Goal: Task Accomplishment & Management: Manage account settings

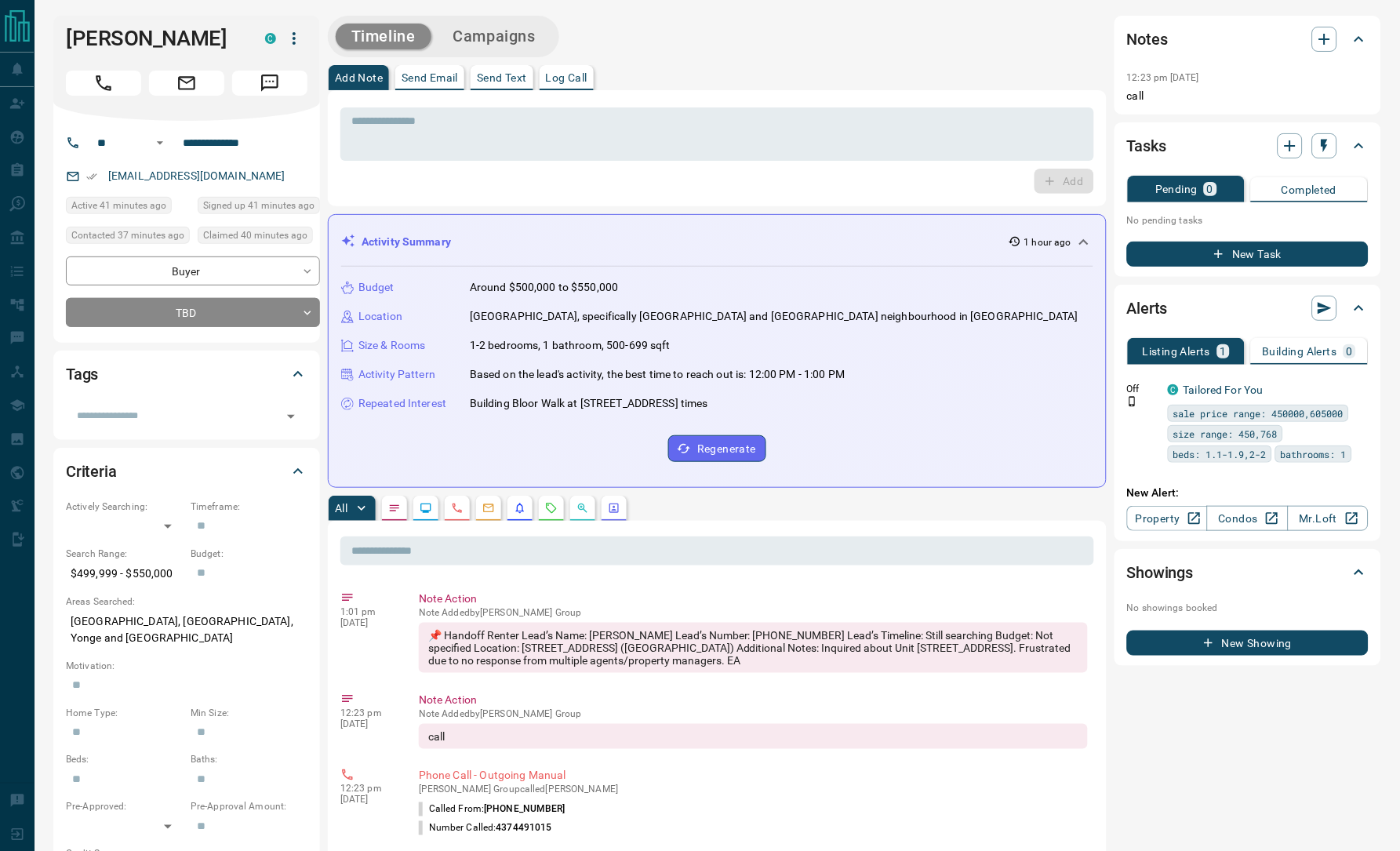
scroll to position [142, 0]
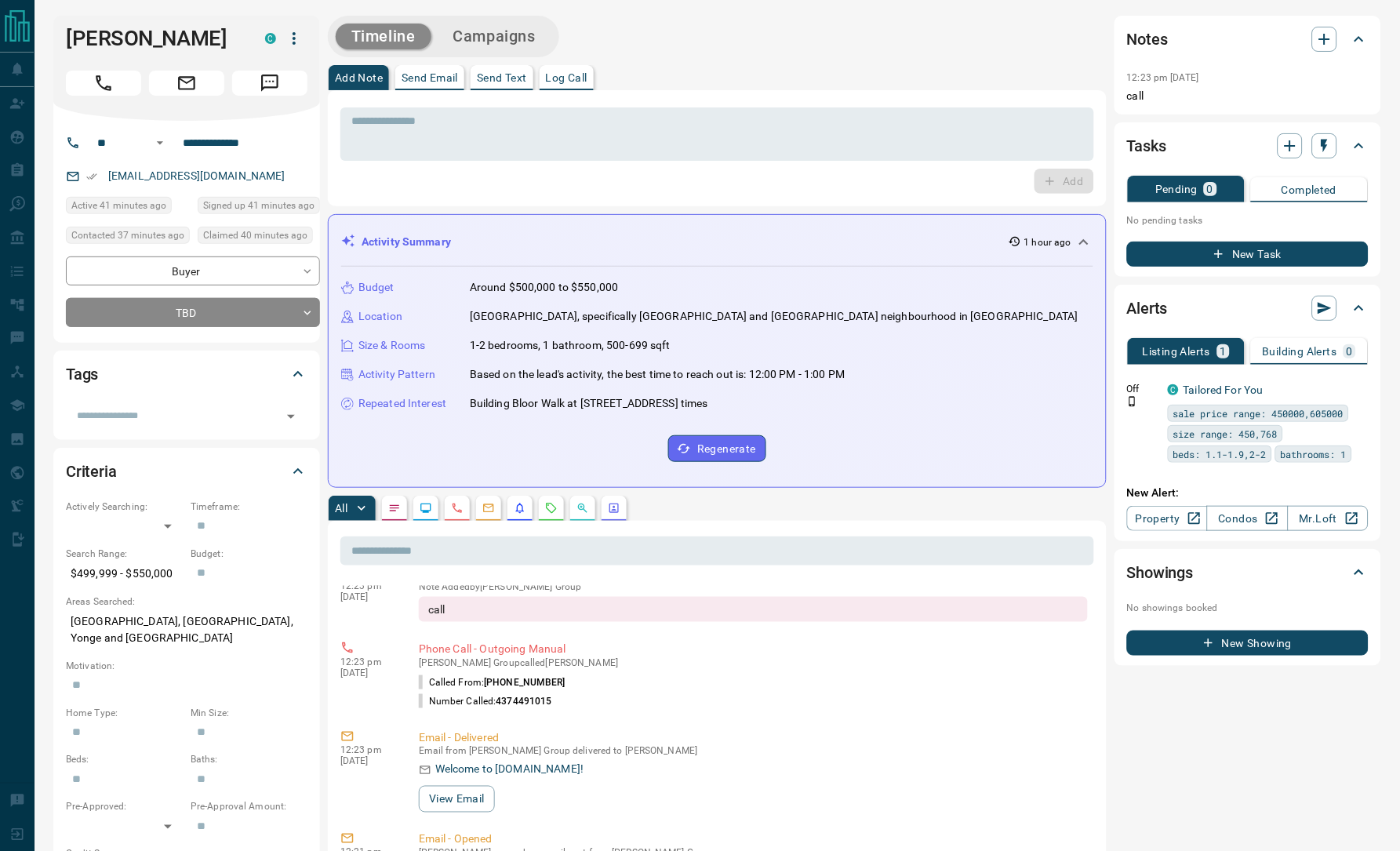
click at [498, 185] on div "Add" at bounding box center [717, 181] width 754 height 25
click at [150, 42] on h1 "Zahra Naqvi" at bounding box center [154, 38] width 176 height 25
copy div "Zahra Naqvi C"
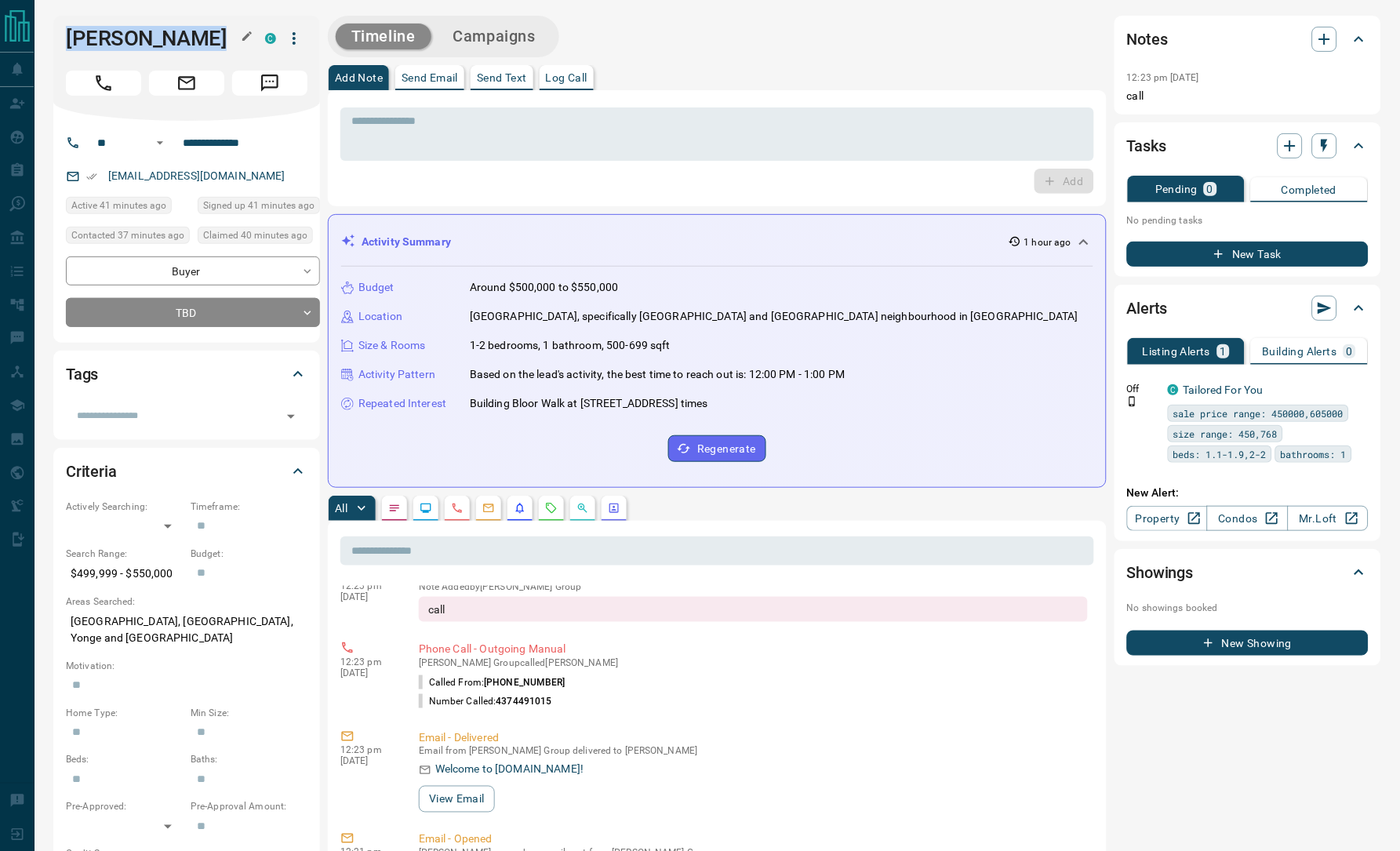
click at [150, 38] on h1 "Zahra Naqvi" at bounding box center [154, 38] width 176 height 25
click at [738, 46] on div "Timeline Campaigns" at bounding box center [717, 37] width 778 height 42
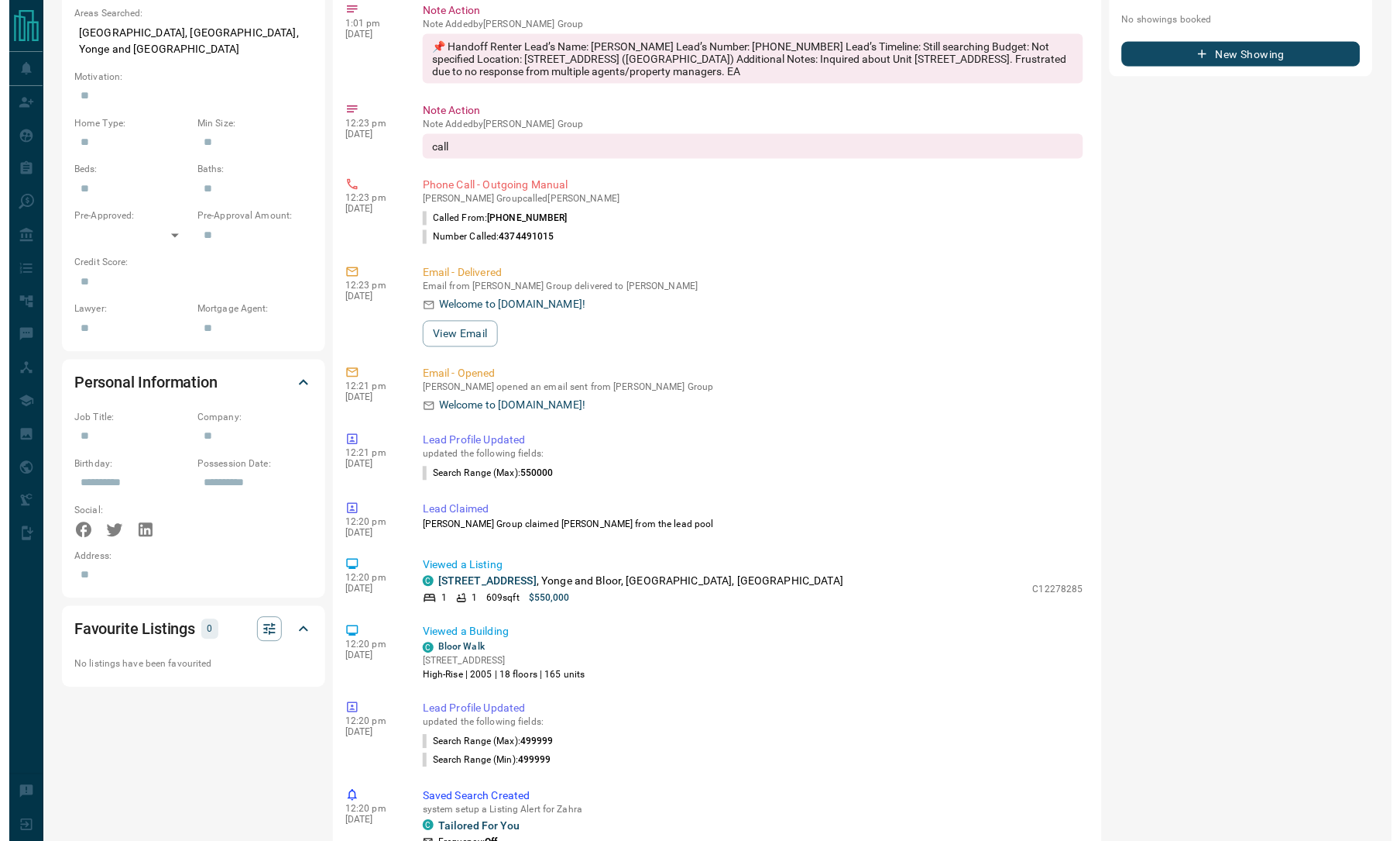
scroll to position [0, 0]
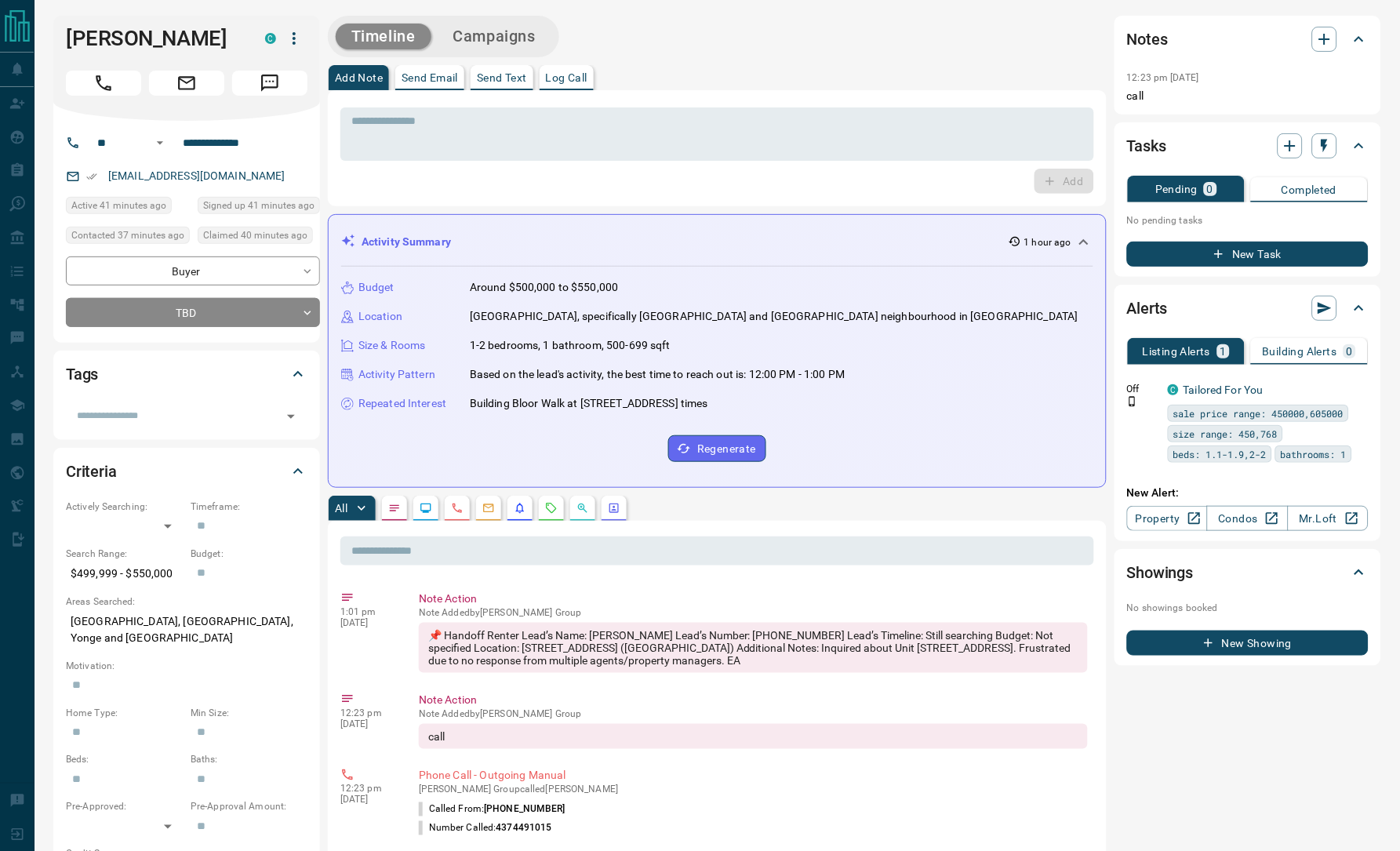
click at [942, 50] on div "Timeline Campaigns" at bounding box center [717, 37] width 778 height 42
click at [298, 38] on icon "button" at bounding box center [294, 38] width 19 height 19
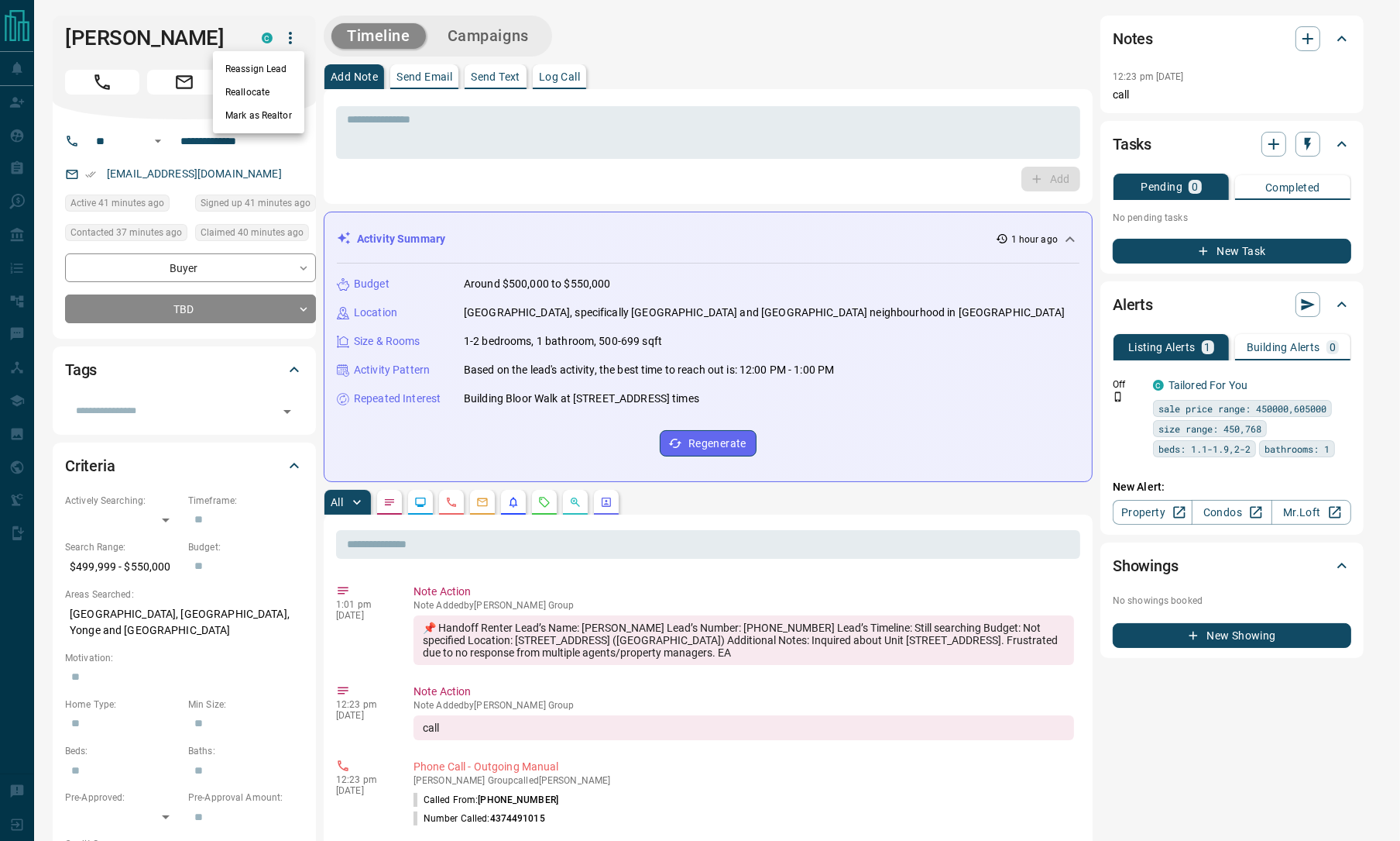
click at [273, 74] on li "Reassign Lead" at bounding box center [259, 69] width 92 height 23
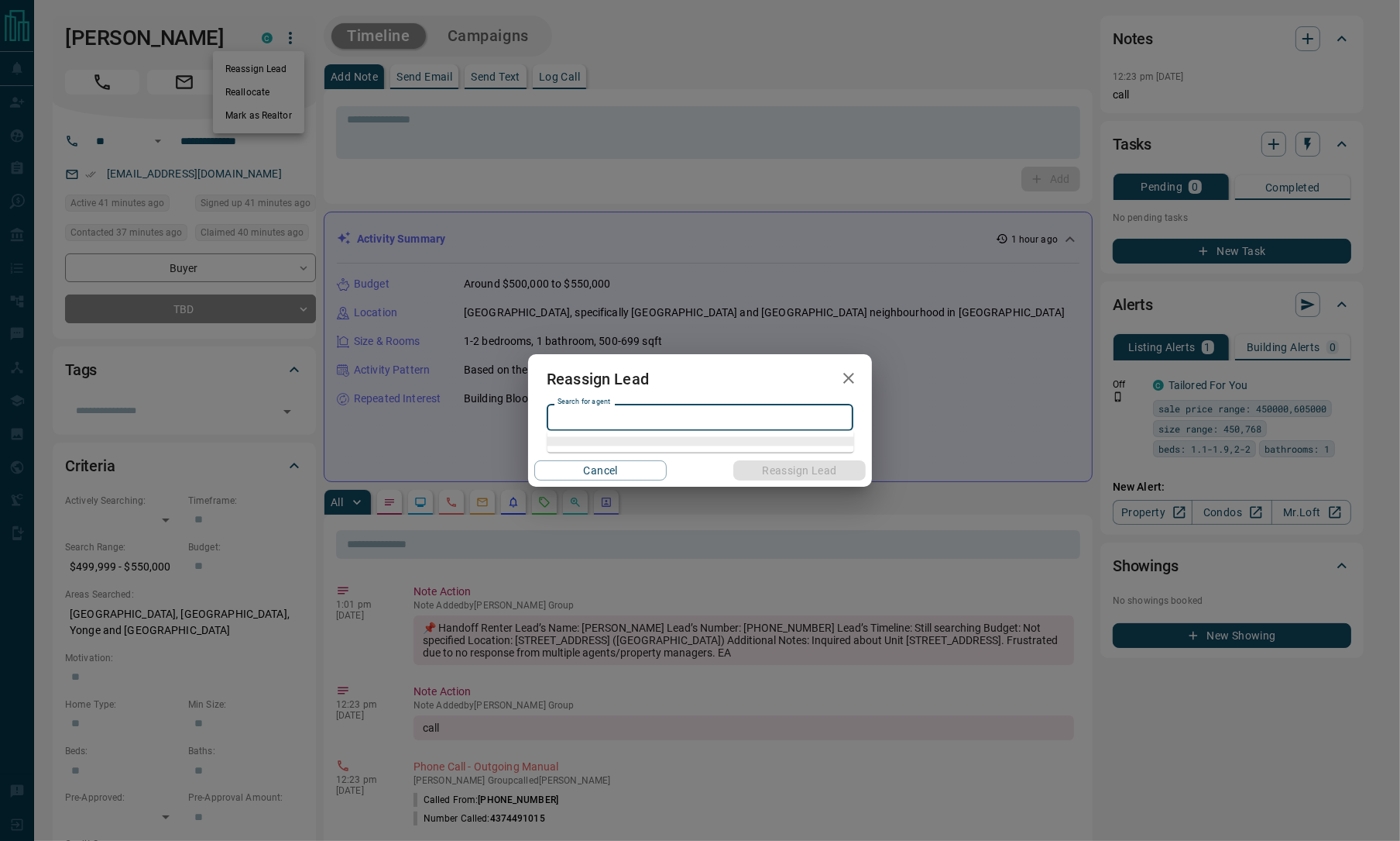
click at [673, 413] on input "Search for agent" at bounding box center [698, 417] width 295 height 17
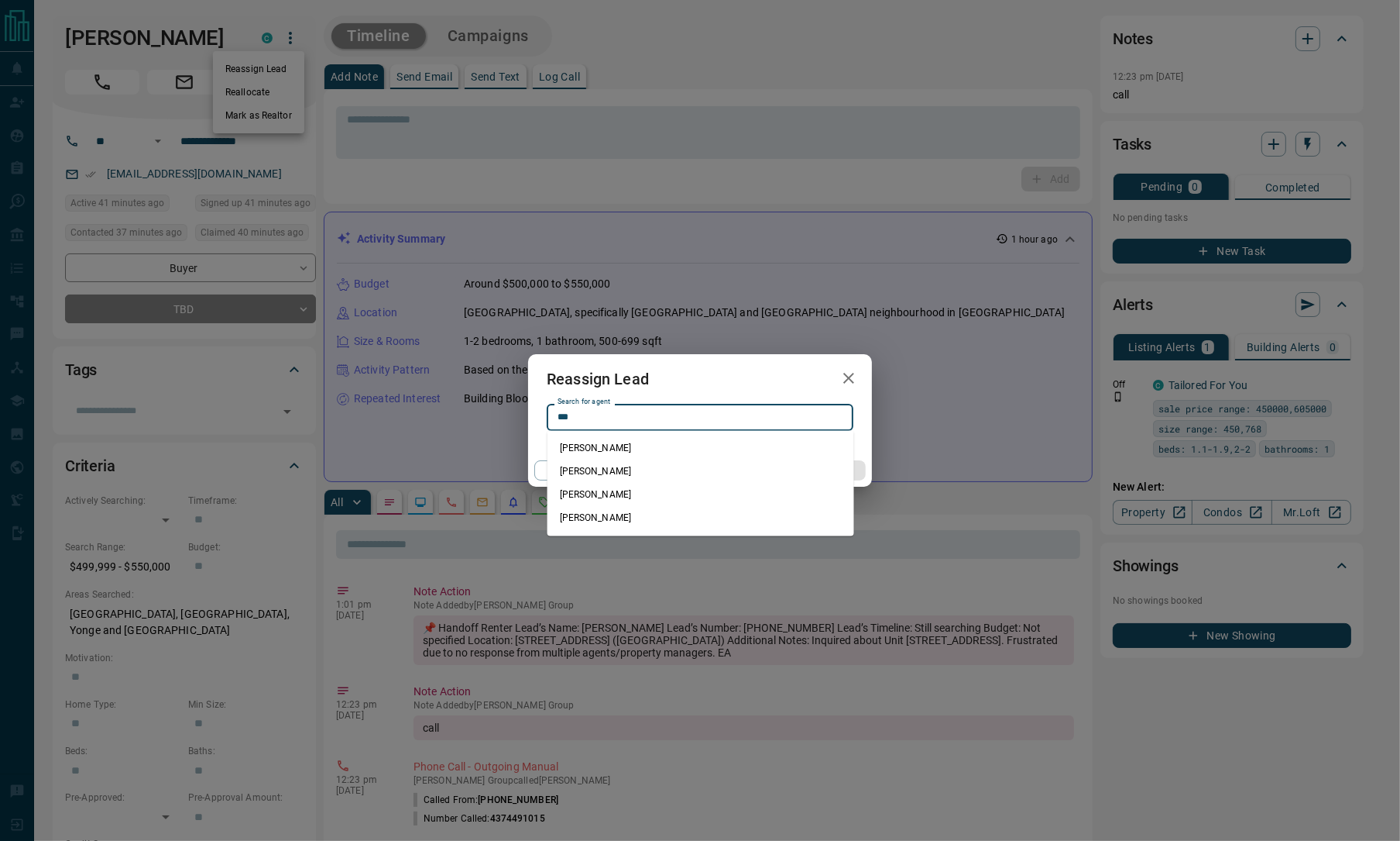
click at [629, 451] on li "Julian Newman" at bounding box center [701, 447] width 307 height 23
type input "**********"
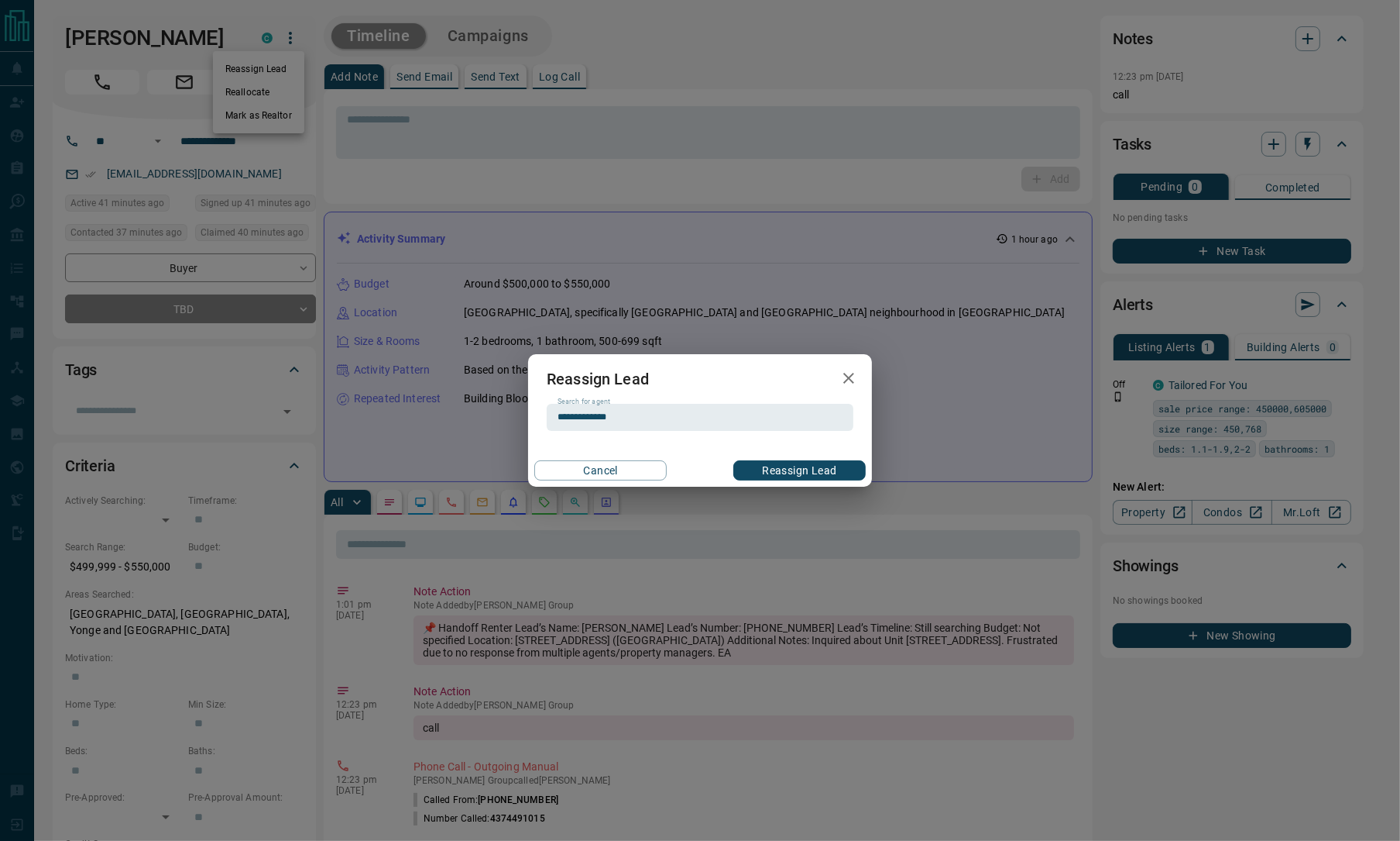
click at [790, 464] on button "Reassign Lead" at bounding box center [800, 470] width 133 height 20
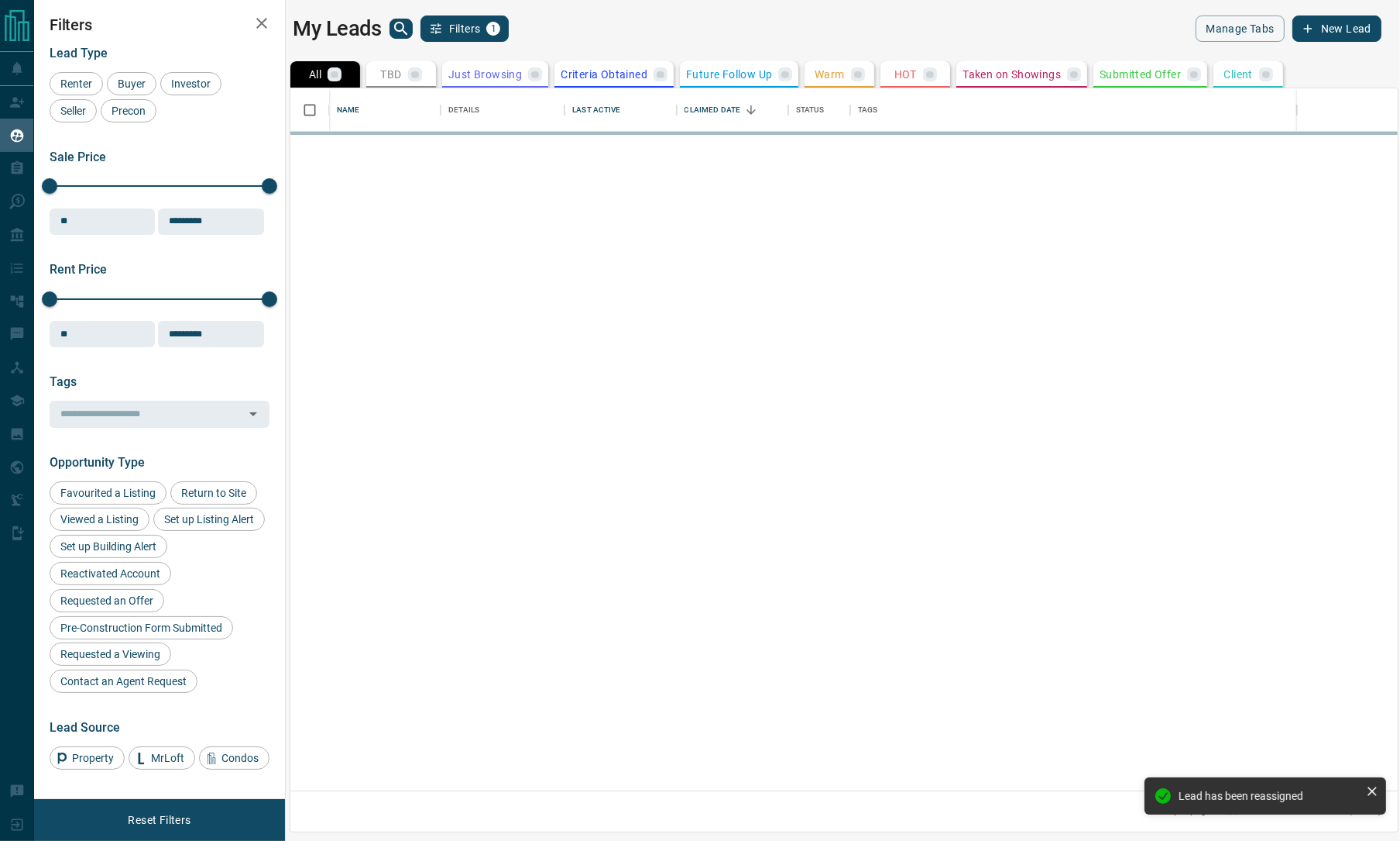
scroll to position [684, 1090]
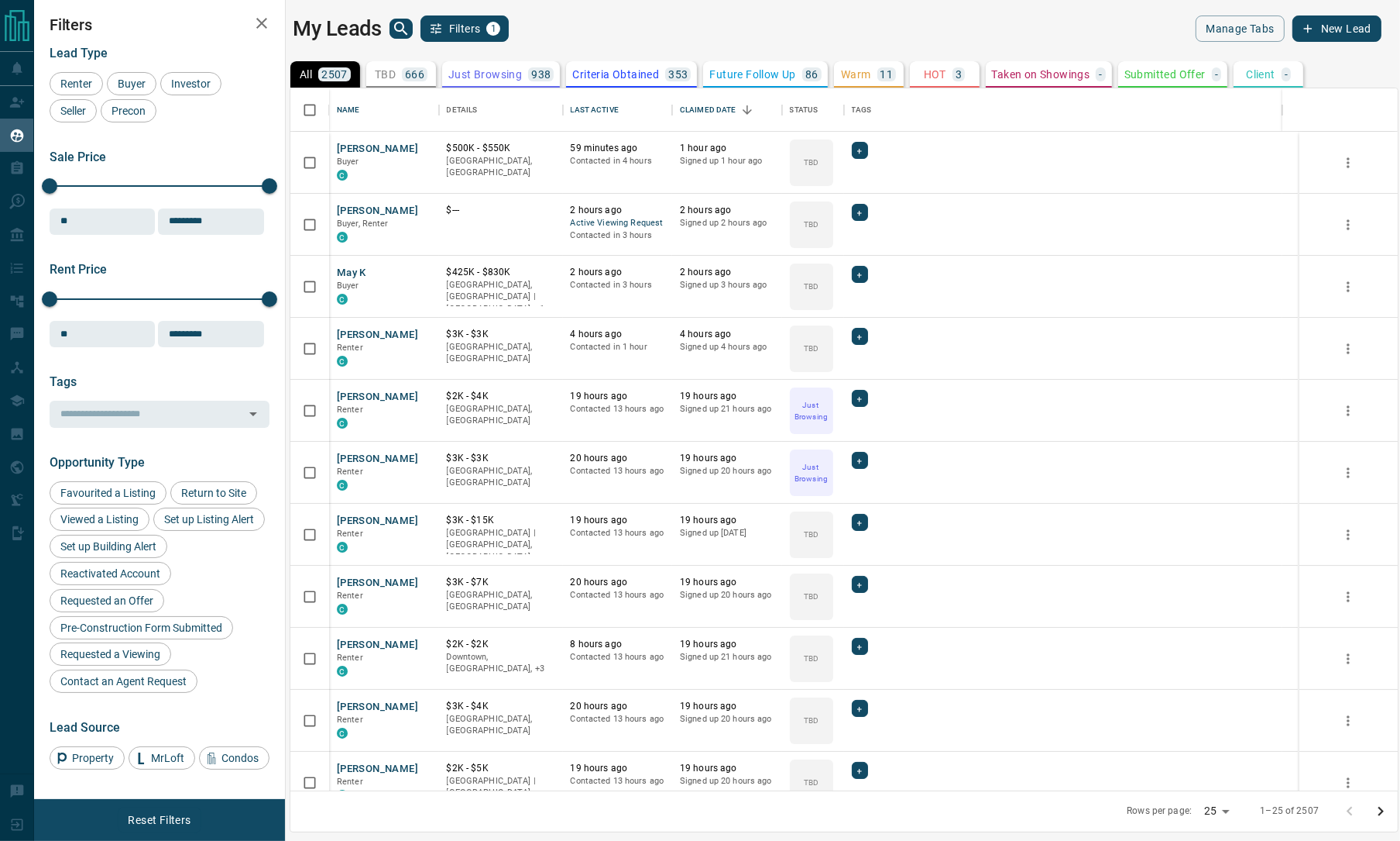
click at [642, 32] on div "My Leads Filters 1" at bounding box center [565, 28] width 544 height 26
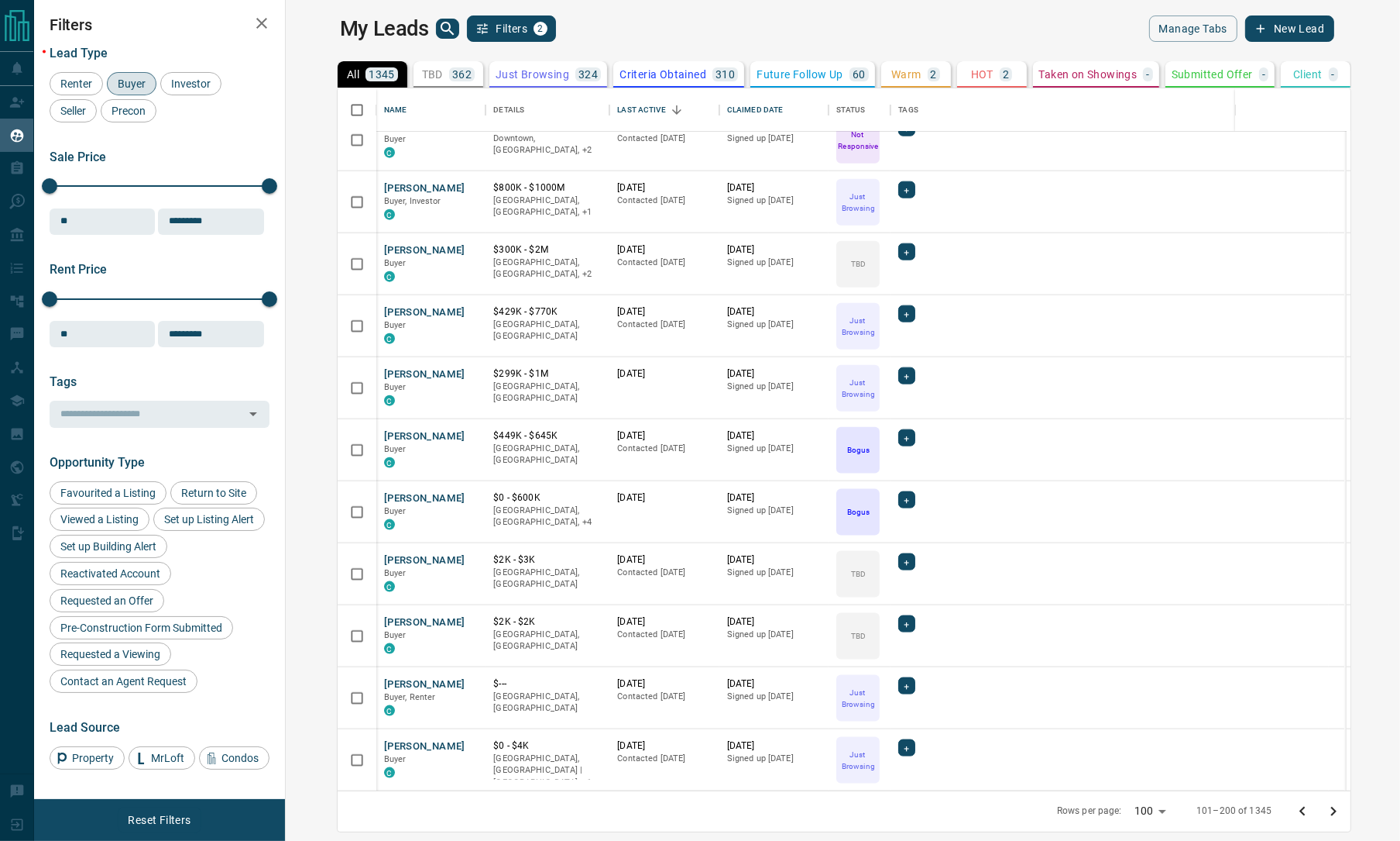
scroll to position [2193, 0]
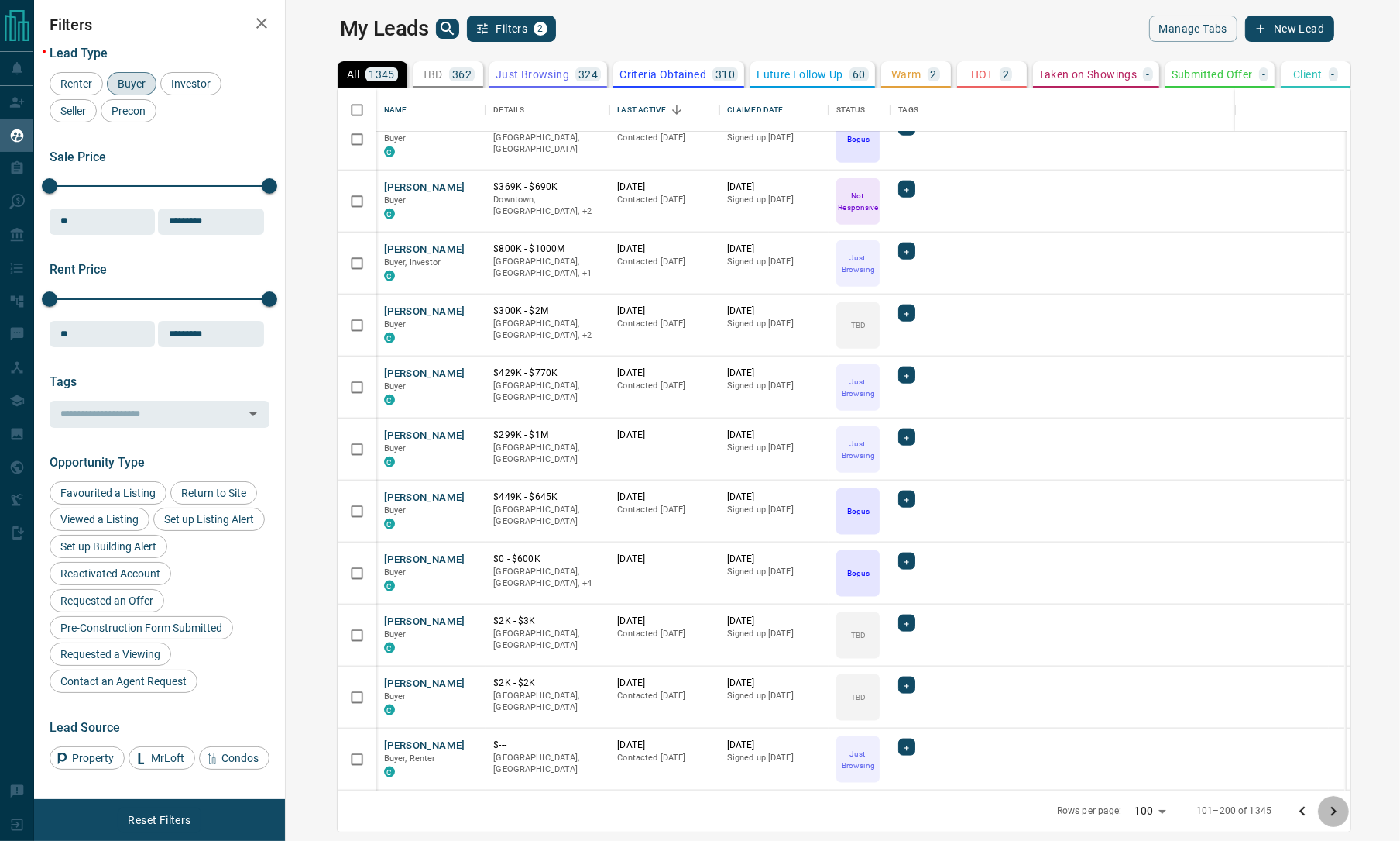
click at [1343, 803] on icon "Go to next page" at bounding box center [1334, 812] width 19 height 19
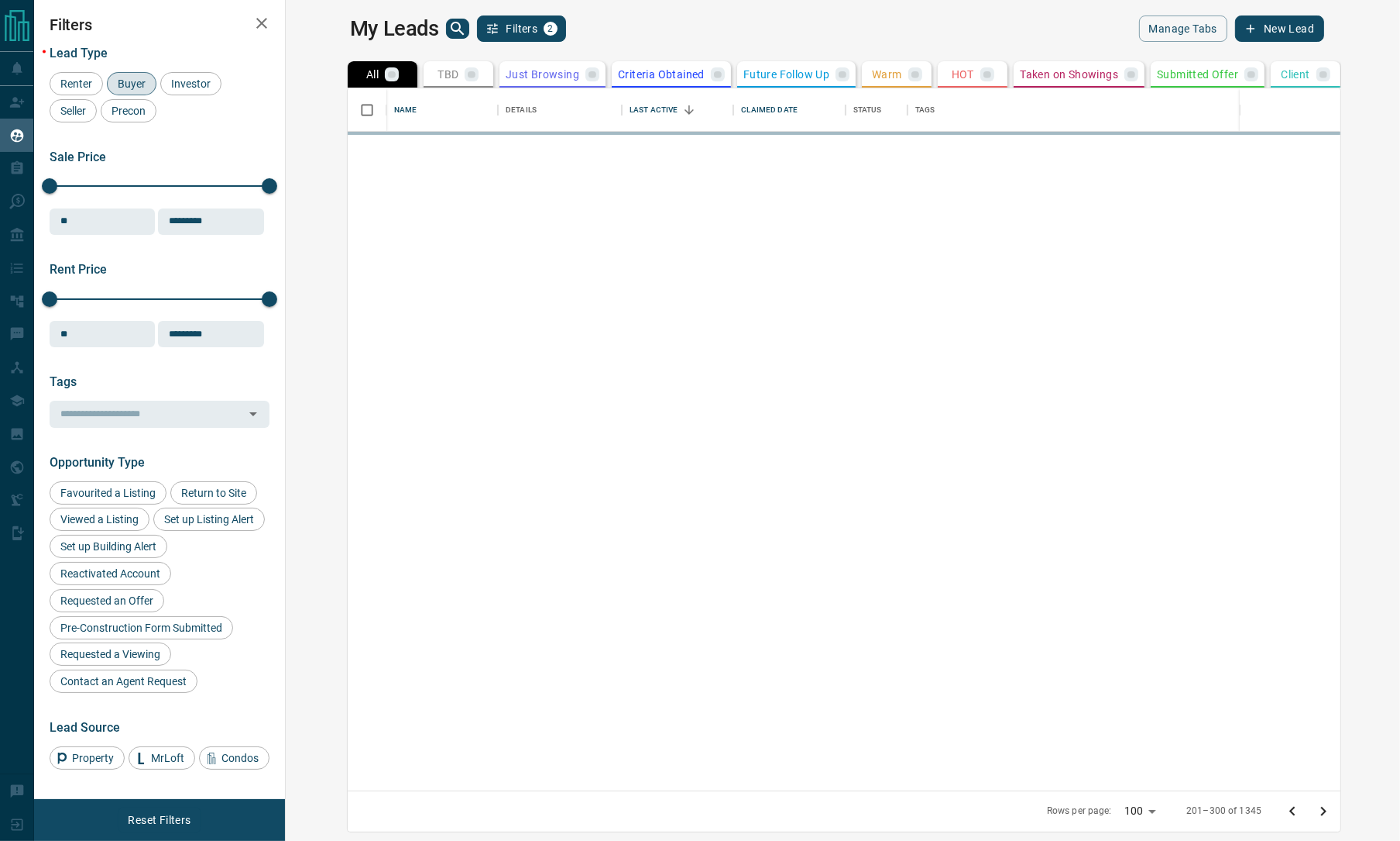
scroll to position [0, 0]
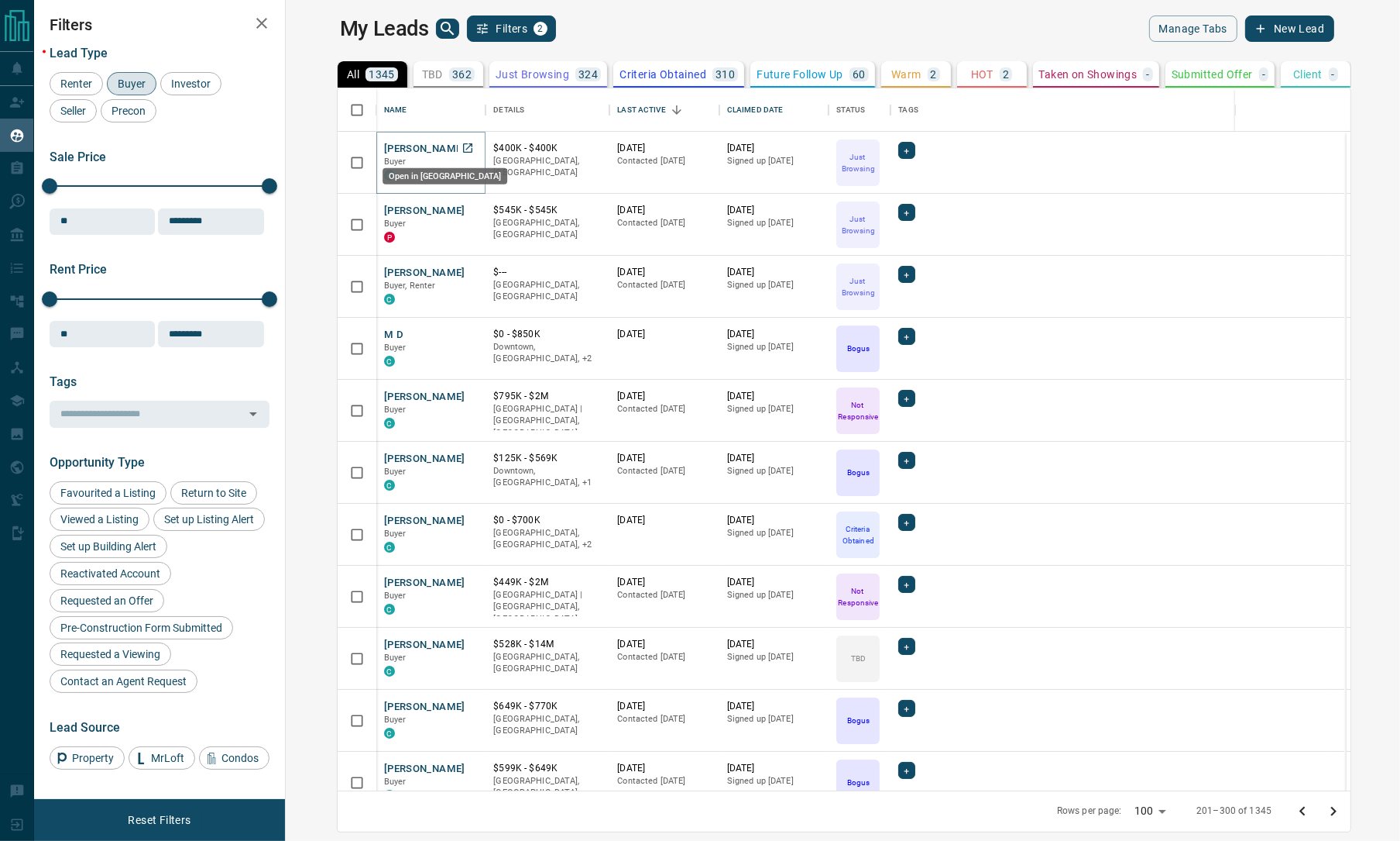
click at [461, 147] on icon "Open in New Tab" at bounding box center [468, 148] width 13 height 13
click at [461, 211] on icon "Open in New Tab" at bounding box center [468, 210] width 13 height 13
click at [461, 267] on icon "Open in New Tab" at bounding box center [468, 272] width 13 height 13
click at [461, 330] on icon "Open in New Tab" at bounding box center [468, 334] width 13 height 13
click at [463, 395] on icon "Open in New Tab" at bounding box center [468, 396] width 9 height 9
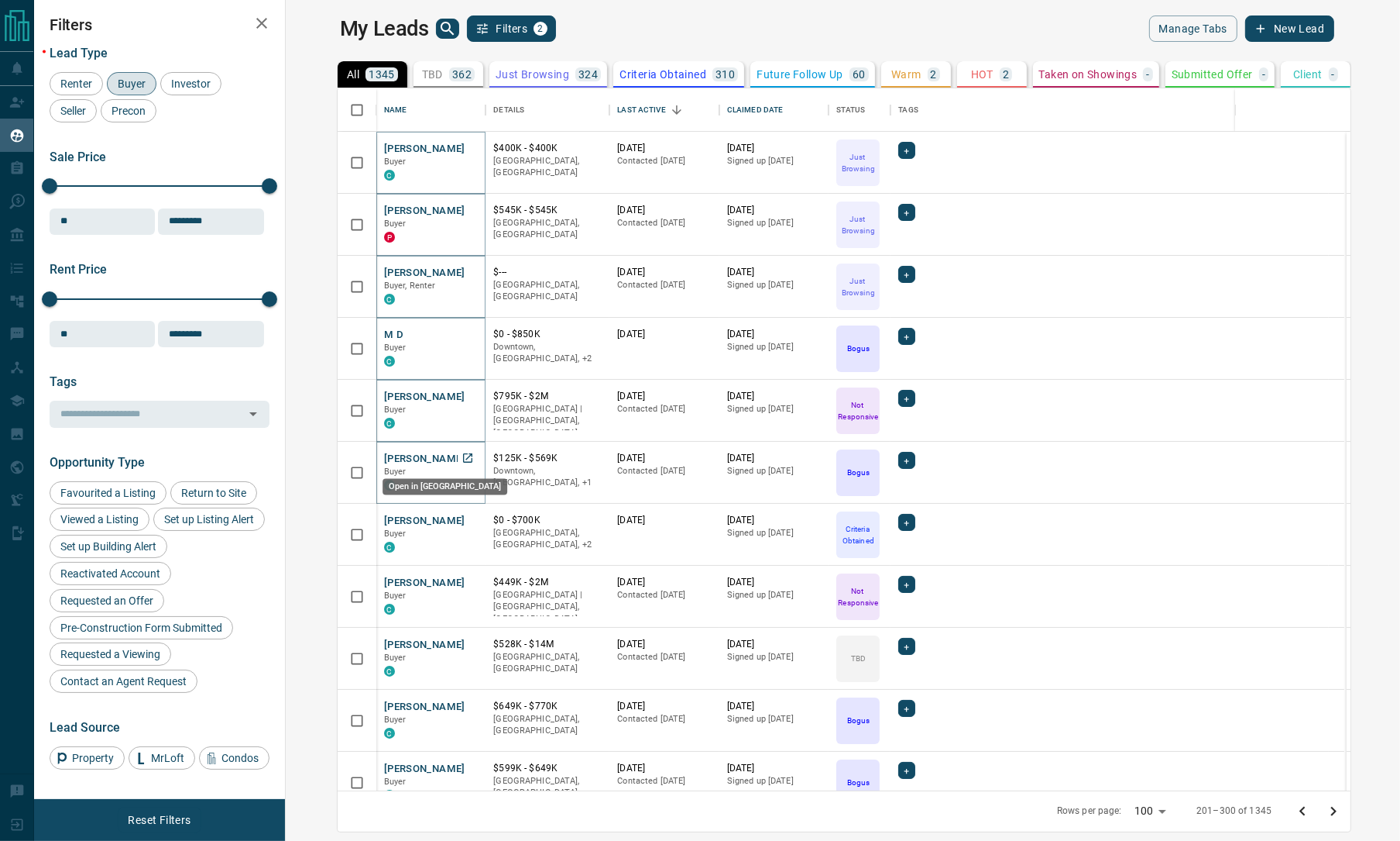
click at [463, 456] on icon "Open in New Tab" at bounding box center [468, 458] width 9 height 9
click at [461, 519] on icon "Open in New Tab" at bounding box center [468, 520] width 13 height 13
click at [461, 582] on icon "Open in New Tab" at bounding box center [468, 582] width 13 height 13
click at [461, 638] on icon "Open in New Tab" at bounding box center [468, 644] width 13 height 13
click at [461, 703] on icon "Open in New Tab" at bounding box center [468, 706] width 13 height 13
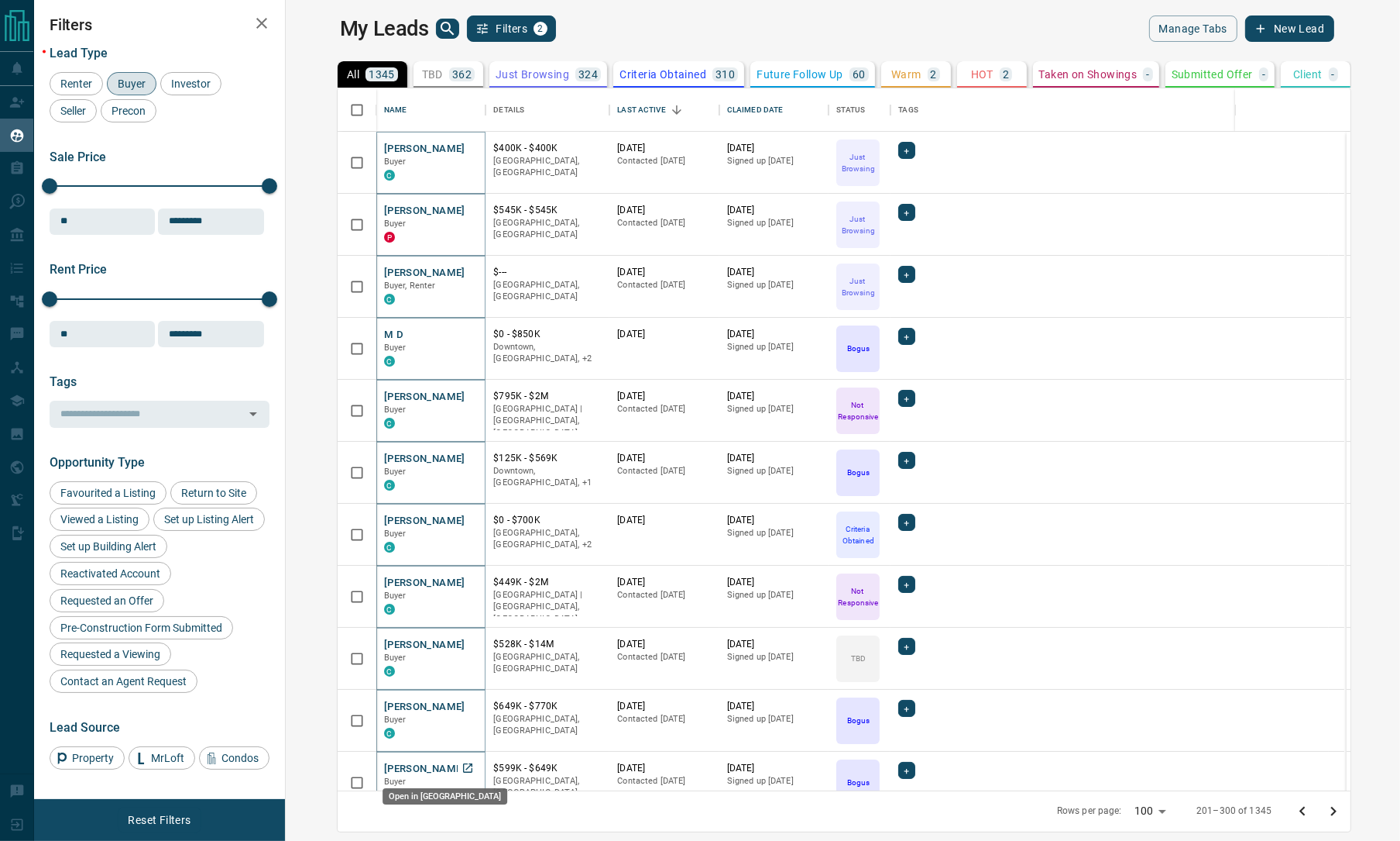
click at [463, 764] on icon "Open in New Tab" at bounding box center [468, 768] width 9 height 9
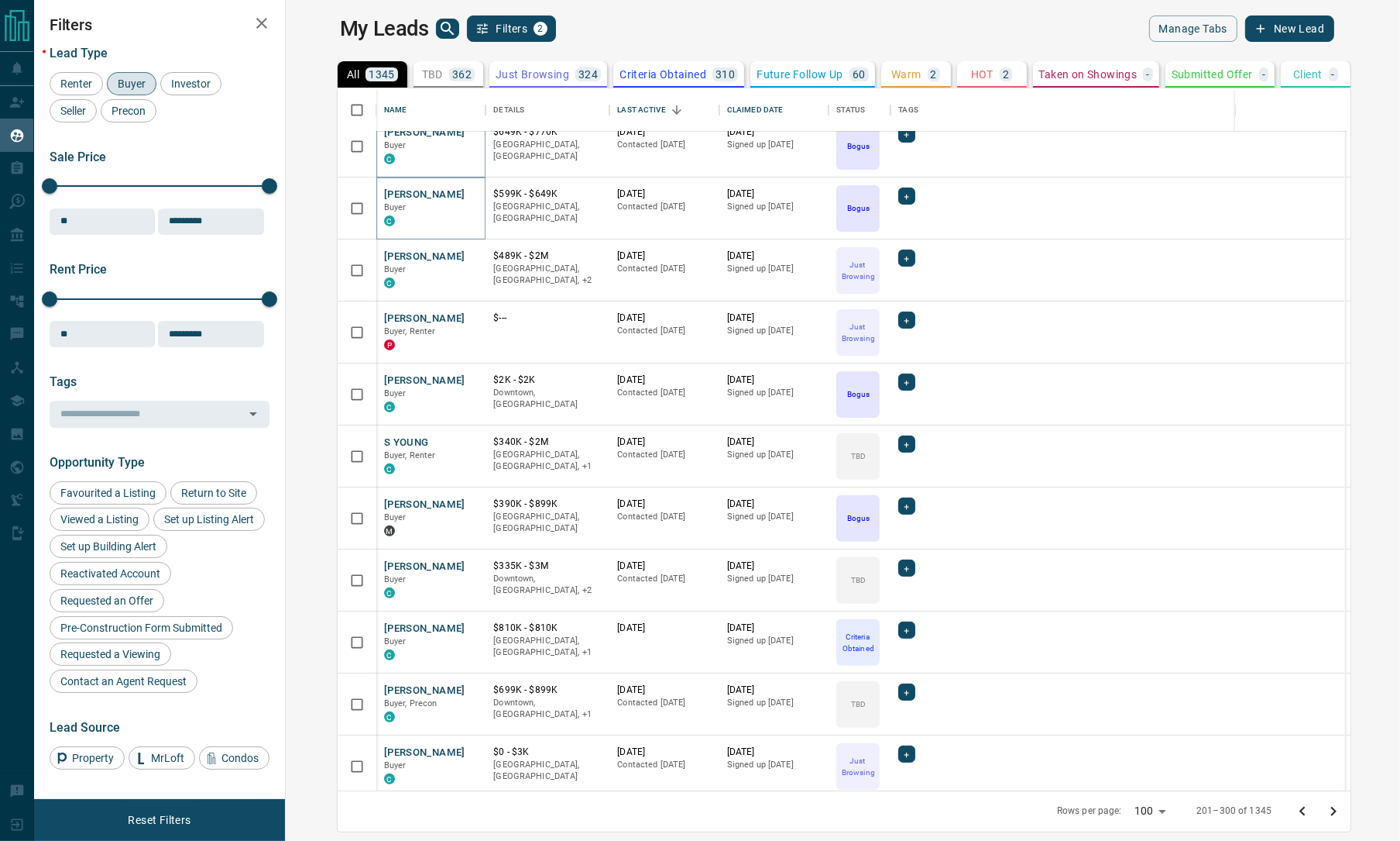
scroll to position [581, 0]
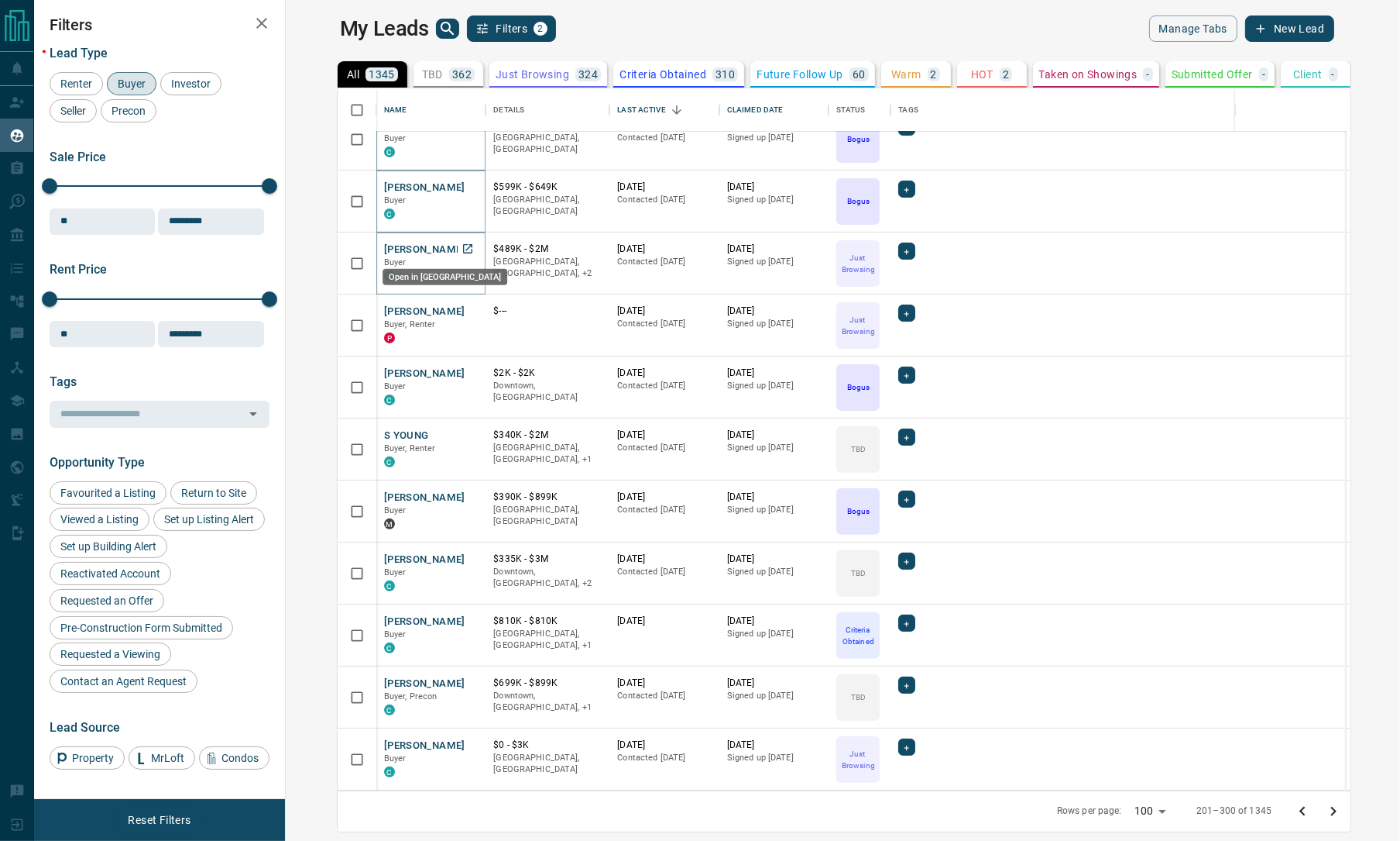
click at [461, 248] on icon "Open in New Tab" at bounding box center [468, 249] width 13 height 13
click at [463, 310] on icon "Open in New Tab" at bounding box center [468, 311] width 9 height 9
click at [461, 370] on icon "Open in New Tab" at bounding box center [468, 373] width 13 height 13
click at [463, 431] on icon "Open in New Tab" at bounding box center [468, 435] width 9 height 9
click at [461, 493] on icon "Open in New Tab" at bounding box center [468, 496] width 13 height 13
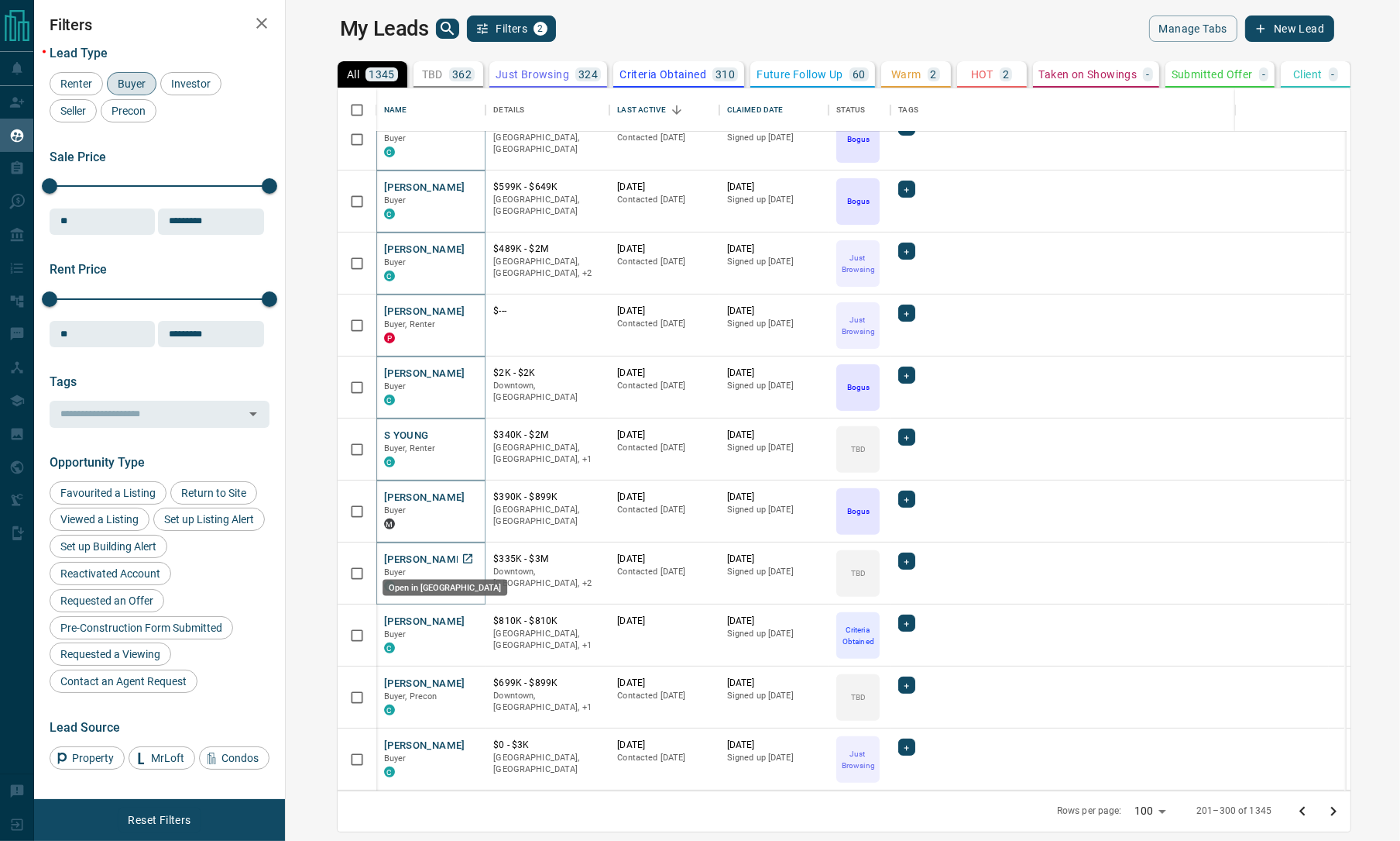
click at [463, 557] on icon "Open in New Tab" at bounding box center [468, 559] width 9 height 9
click at [461, 617] on icon "Open in New Tab" at bounding box center [468, 620] width 13 height 13
click at [463, 680] on icon "Open in New Tab" at bounding box center [468, 683] width 9 height 9
click at [461, 744] on icon "Open in New Tab" at bounding box center [468, 745] width 13 height 13
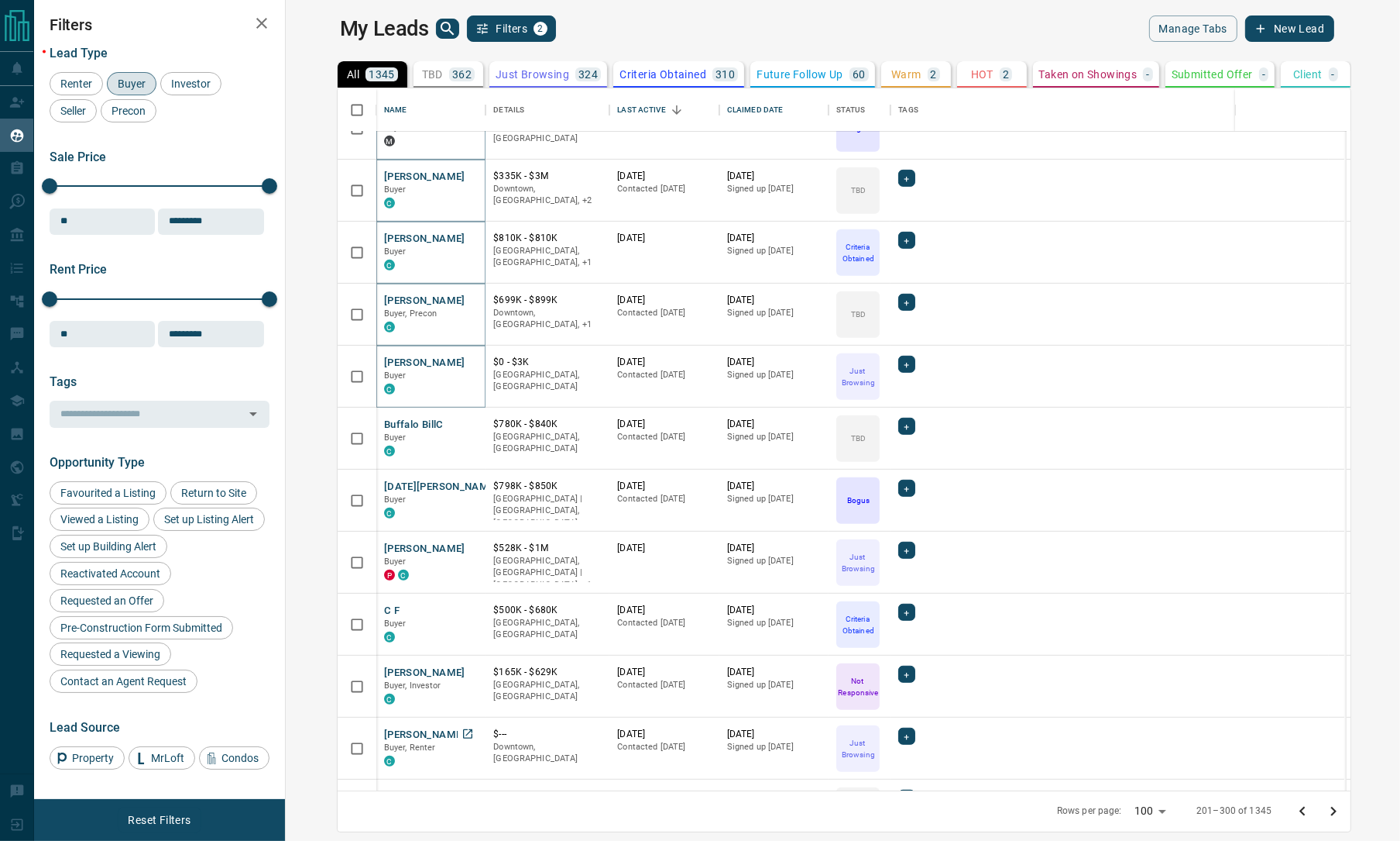
scroll to position [968, 0]
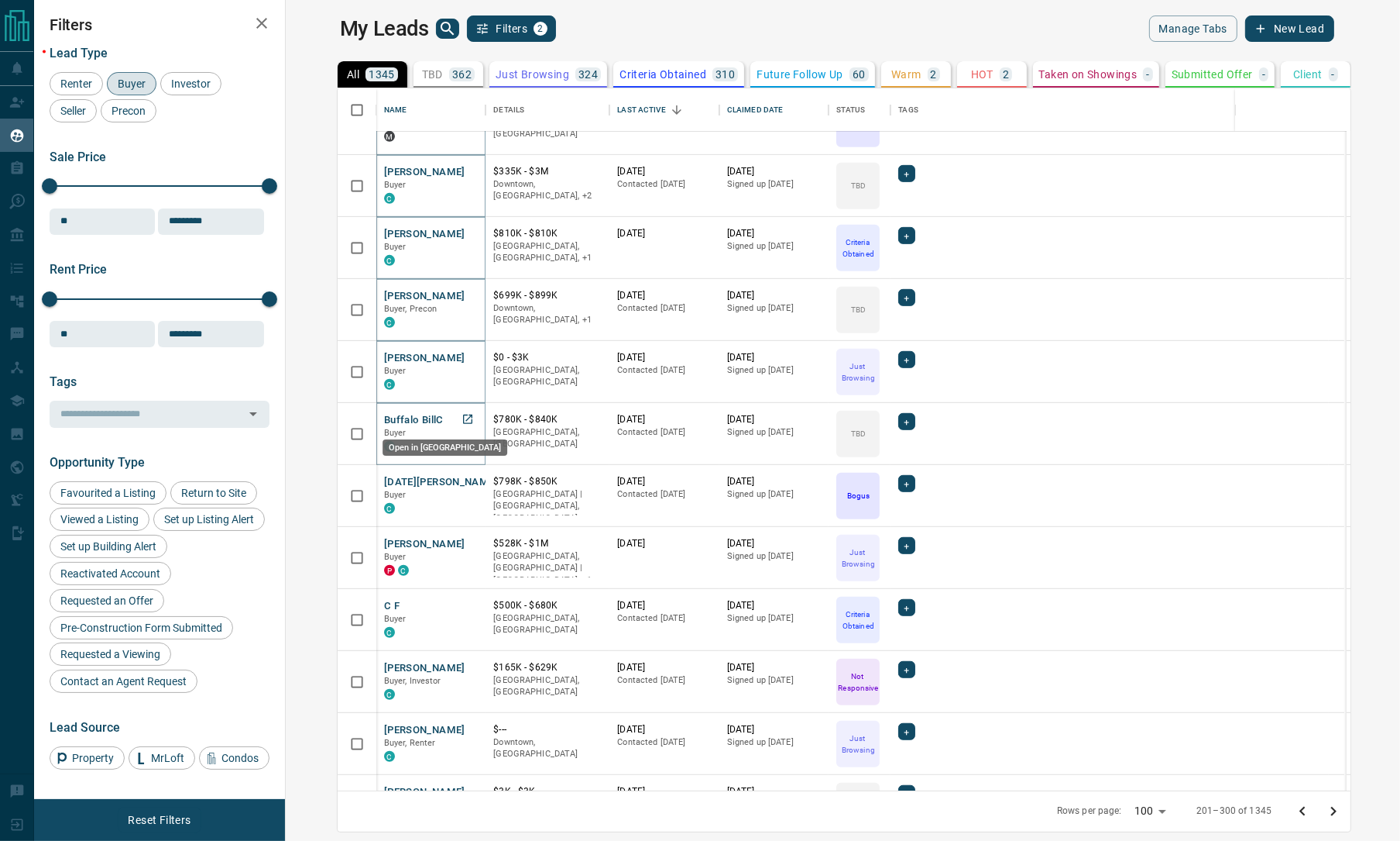
click at [461, 417] on icon "Open in New Tab" at bounding box center [468, 419] width 13 height 13
click at [461, 477] on icon "Open in New Tab" at bounding box center [468, 481] width 13 height 13
click at [461, 544] on icon "Open in New Tab" at bounding box center [468, 543] width 13 height 13
click at [461, 606] on icon "Open in New Tab" at bounding box center [468, 605] width 13 height 13
click at [463, 670] on icon "Open in New Tab" at bounding box center [468, 667] width 9 height 9
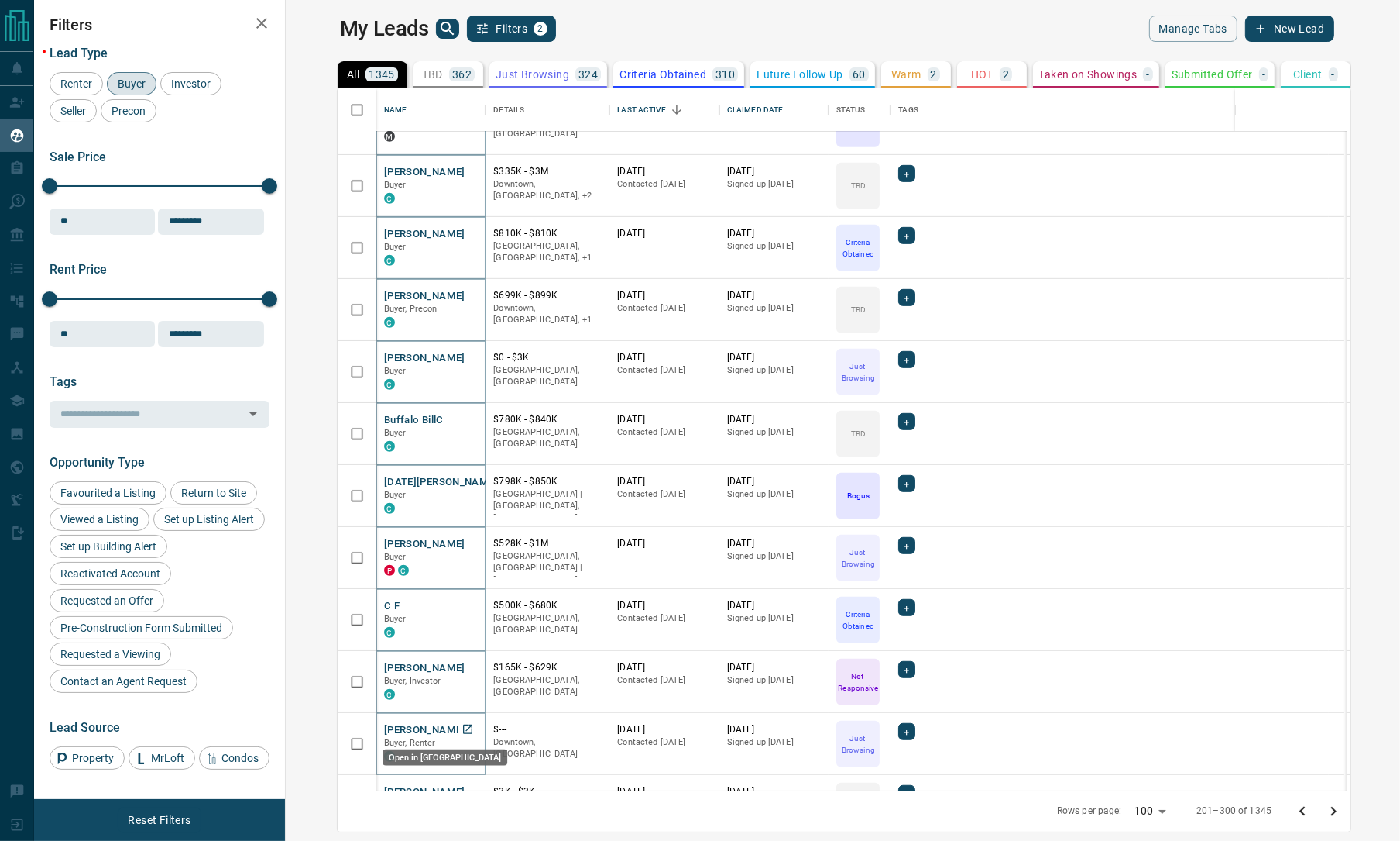
click at [461, 726] on icon "Open in New Tab" at bounding box center [468, 730] width 13 height 13
click at [461, 787] on icon "Open in New Tab" at bounding box center [468, 791] width 13 height 13
